Goal: Task Accomplishment & Management: Complete application form

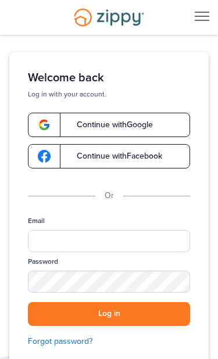
scroll to position [3, 0]
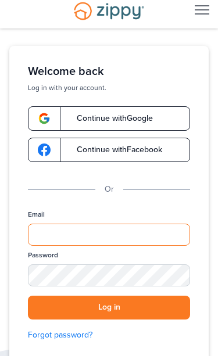
click at [95, 240] on input "Email" at bounding box center [109, 237] width 162 height 22
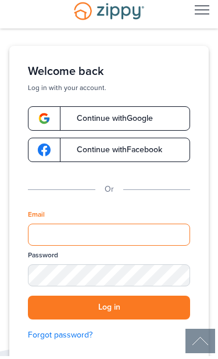
scroll to position [15, 0]
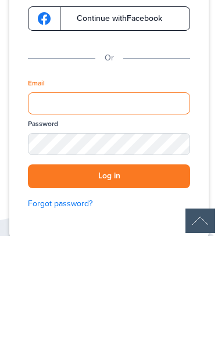
type input "**********"
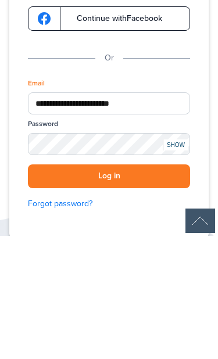
click at [109, 287] on button "Log in" at bounding box center [109, 299] width 162 height 24
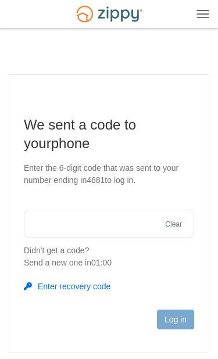
scroll to position [122, 0]
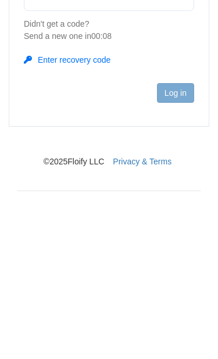
click at [62, 105] on input "text" at bounding box center [109, 119] width 170 height 28
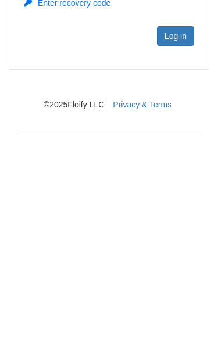
scroll to position [92, 0]
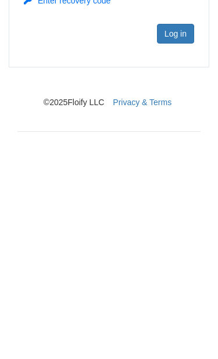
type input "******"
click at [179, 205] on button "Log in" at bounding box center [175, 215] width 37 height 20
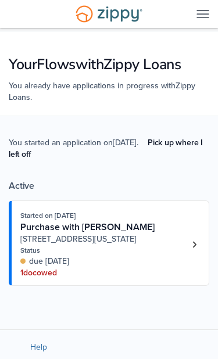
click at [197, 253] on link "Loan number 4216347" at bounding box center [193, 244] width 17 height 17
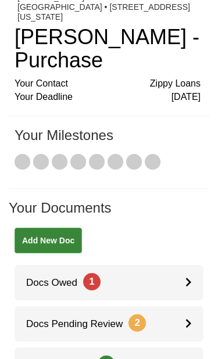
scroll to position [45, 0]
click at [195, 276] on div at bounding box center [194, 282] width 18 height 35
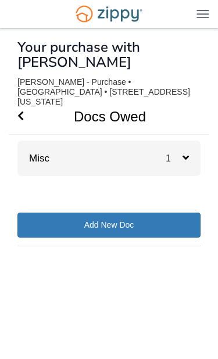
click at [110, 99] on h1 "Docs Owed" at bounding box center [102, 116] width 187 height 35
click at [98, 99] on h1 "Docs Owed" at bounding box center [102, 116] width 187 height 35
click at [187, 152] on icon at bounding box center [185, 157] width 6 height 10
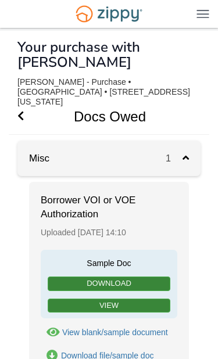
scroll to position [8, 0]
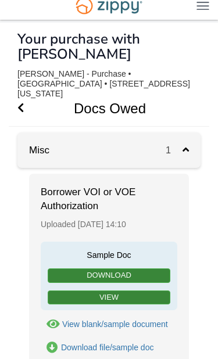
click at [96, 358] on div "Borrower VOI or VOE Authorization Uploaded August 15 14:10 Sample Doc Download …" at bounding box center [109, 286] width 160 height 224
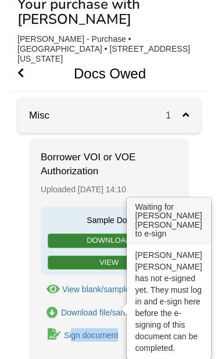
scroll to position [43, 0]
click at [110, 327] on link "Sign document" at bounding box center [80, 335] width 78 height 16
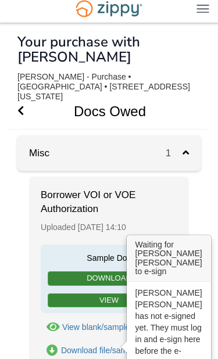
scroll to position [0, 0]
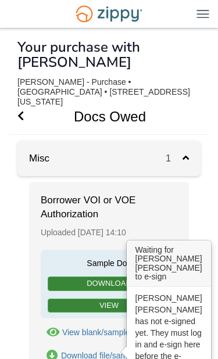
click at [19, 100] on span "Go Back" at bounding box center [20, 116] width 6 height 35
